Goal: Find specific page/section: Find specific page/section

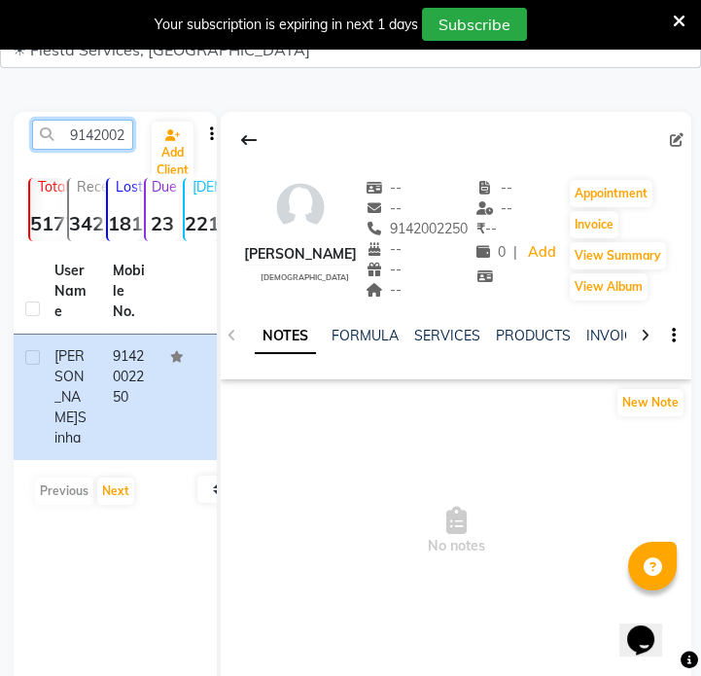
click at [117, 139] on input "9142002250" at bounding box center [82, 135] width 101 height 30
paste input "73067597"
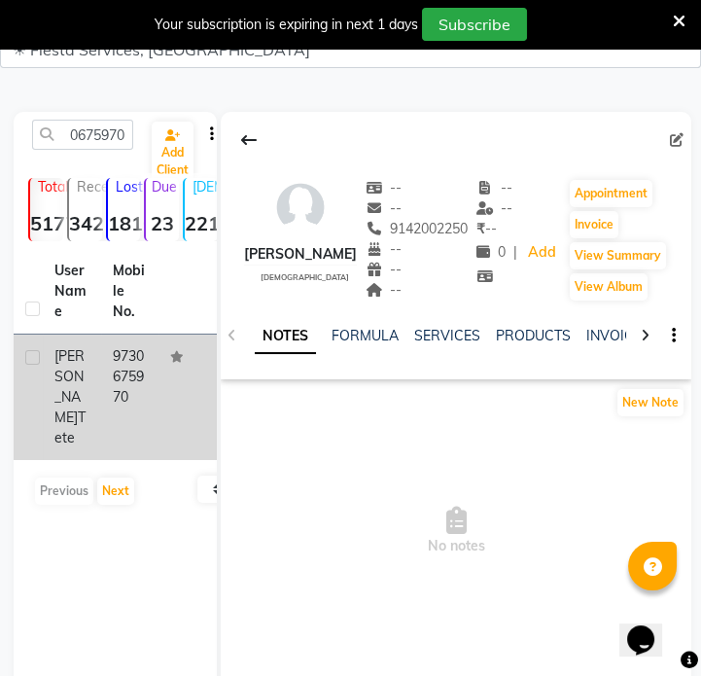
click at [132, 362] on td "9730675970" at bounding box center [130, 398] width 58 height 126
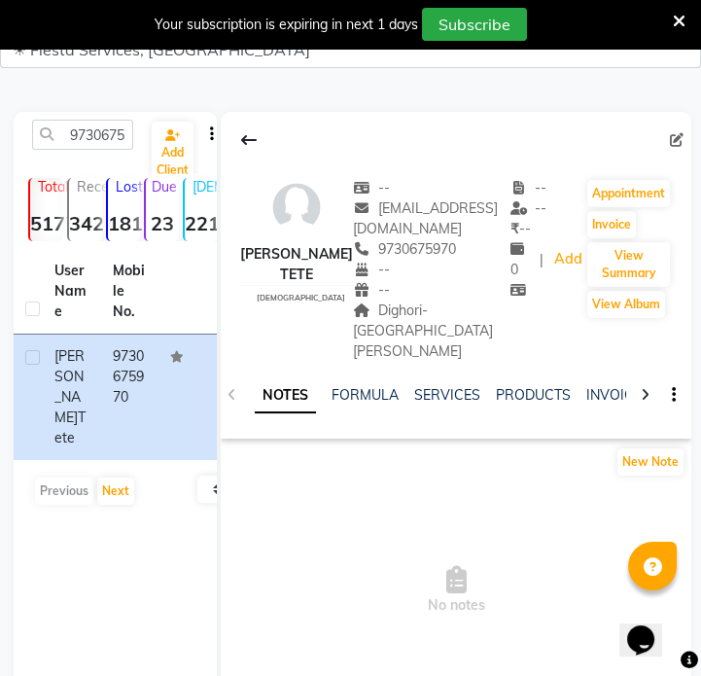
click at [414, 302] on span "Dighori- [GEOGRAPHIC_DATA][PERSON_NAME]" at bounding box center [423, 331] width 140 height 58
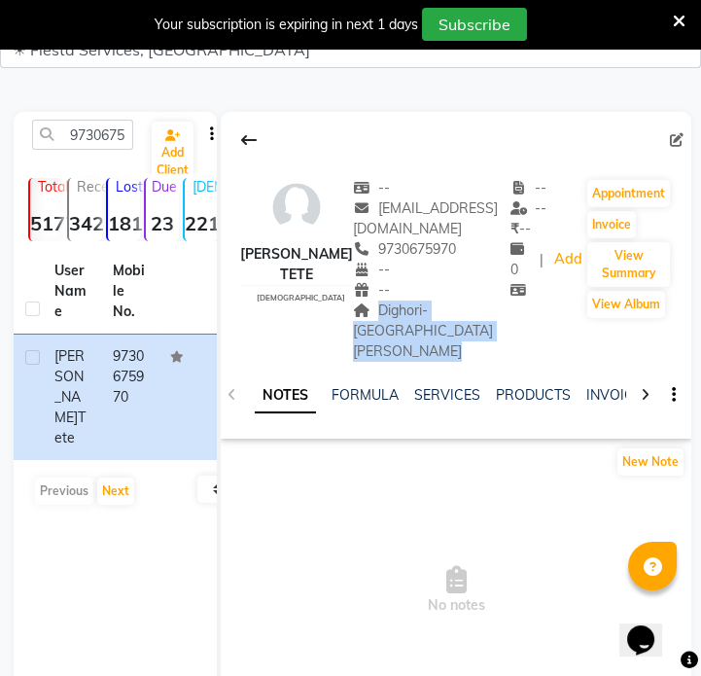
click at [414, 302] on span "Dighori- [GEOGRAPHIC_DATA][PERSON_NAME]" at bounding box center [423, 331] width 140 height 58
copy span "Dighori- [GEOGRAPHIC_DATA][PERSON_NAME]"
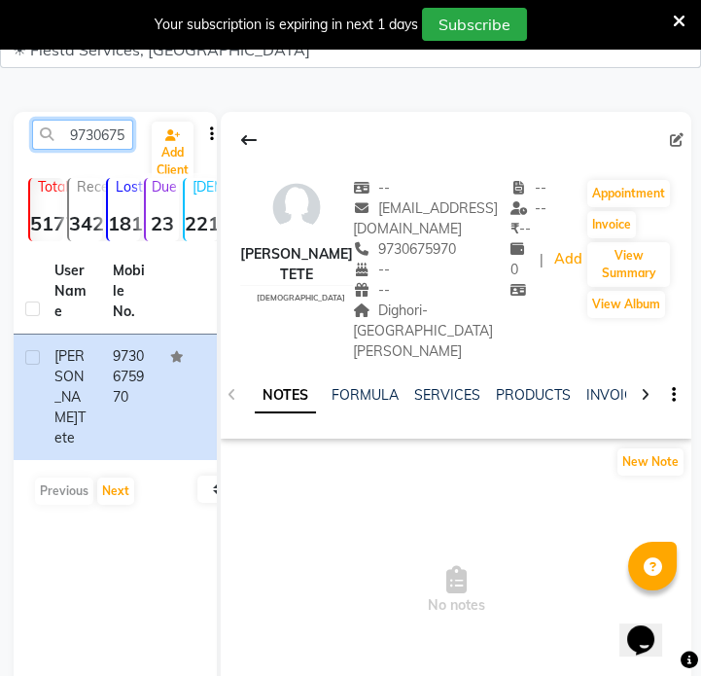
click at [113, 125] on input "9730675970" at bounding box center [82, 135] width 101 height 30
paste input "860108248"
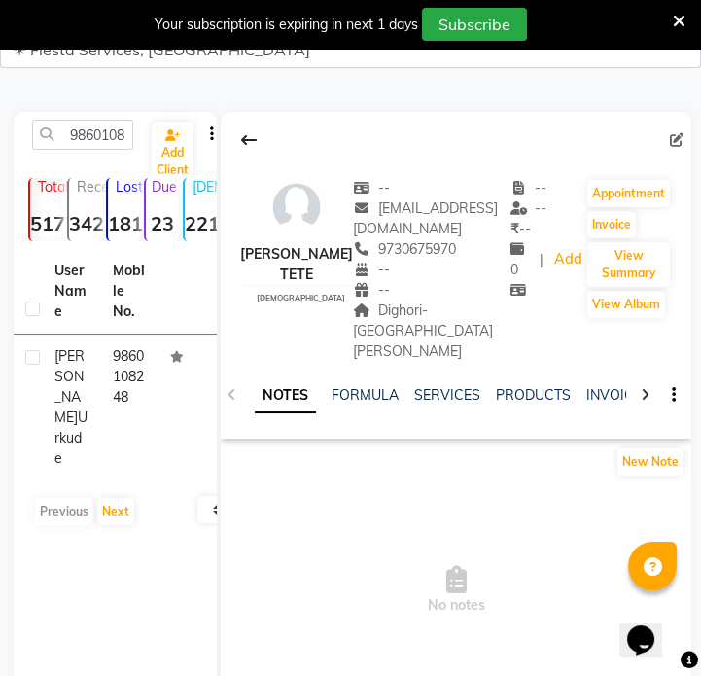
click at [154, 392] on td "9860108248" at bounding box center [130, 408] width 58 height 146
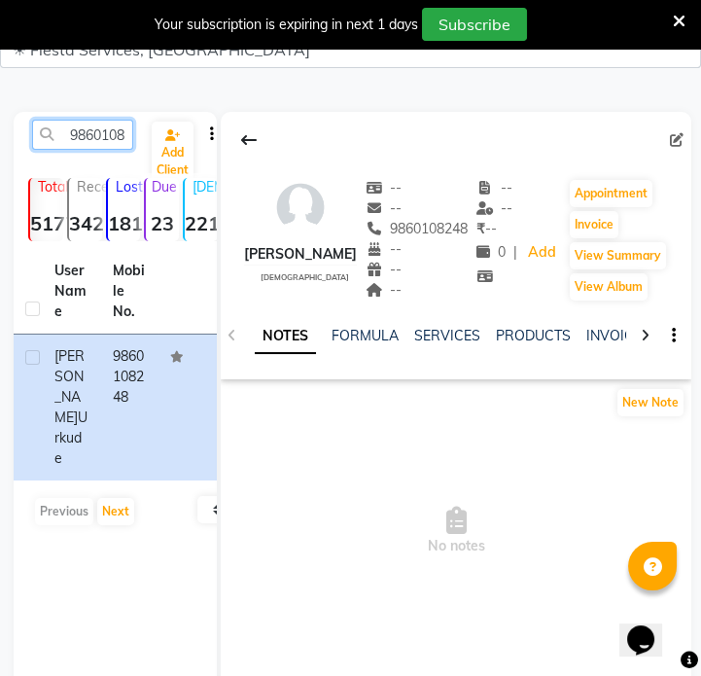
click at [91, 141] on input "9860108248" at bounding box center [82, 135] width 101 height 30
paste input "32780909"
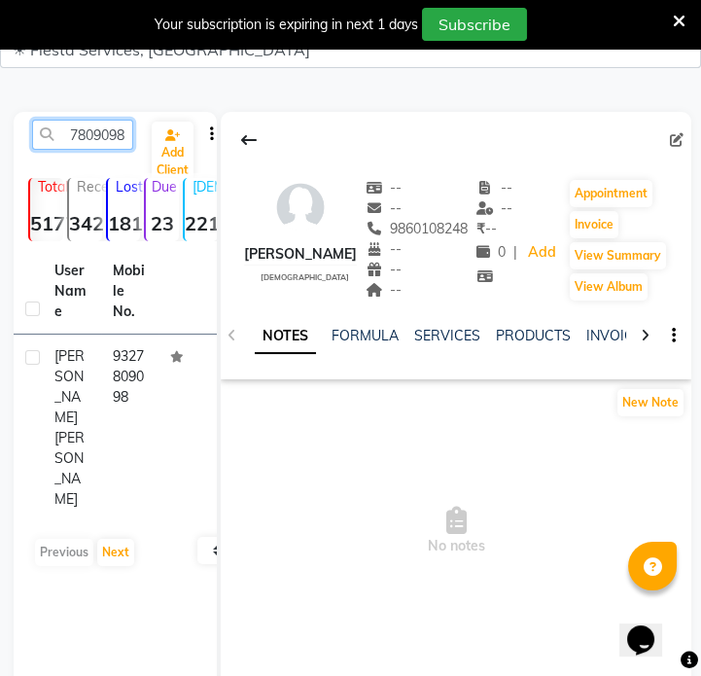
type input "9327809098"
click at [139, 404] on td "9327809098" at bounding box center [130, 428] width 58 height 187
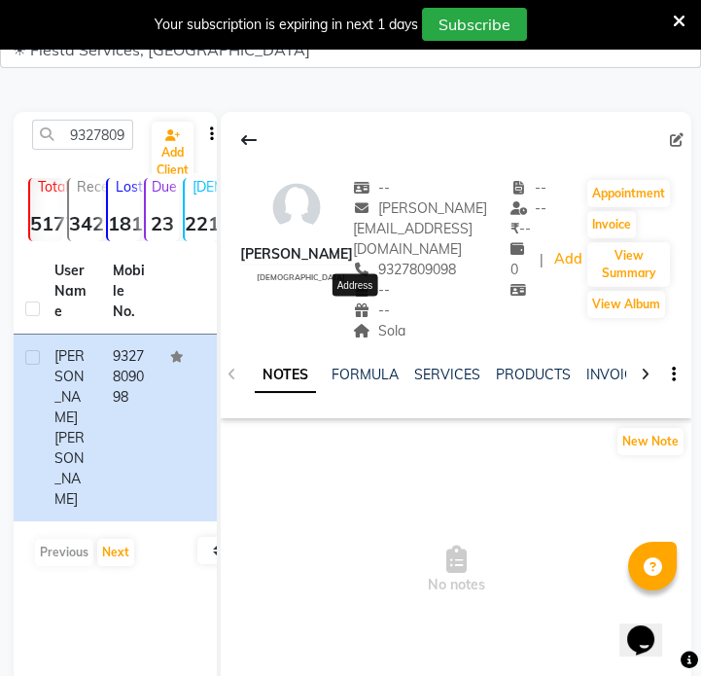
click at [375, 322] on span "Sola" at bounding box center [379, 331] width 53 height 18
